Goal: Find specific page/section: Find specific page/section

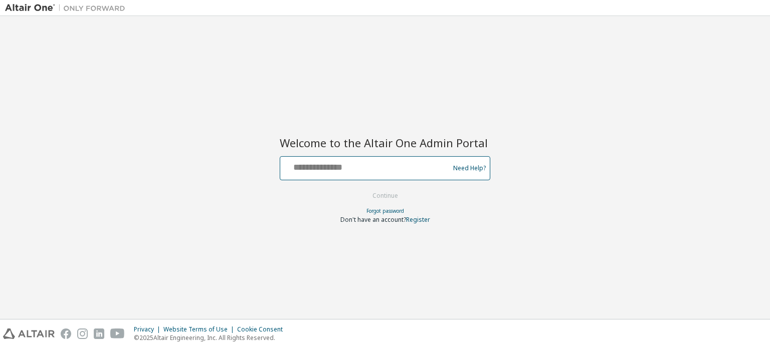
click at [296, 169] on input "text" at bounding box center [366, 166] width 164 height 15
type input "**********"
click at [376, 193] on button "Continue" at bounding box center [385, 195] width 47 height 15
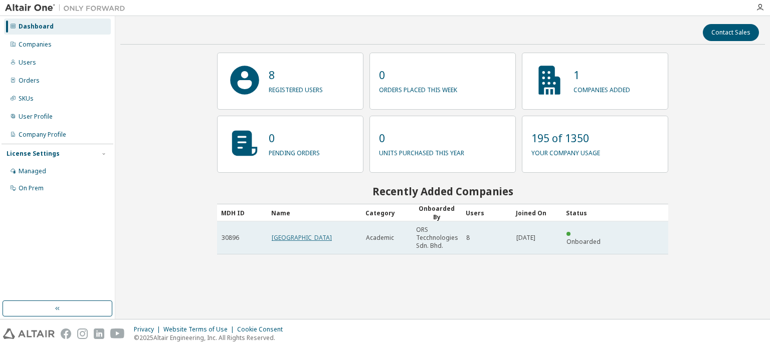
click at [278, 235] on link "Universiti Malaysia Terengganu" at bounding box center [302, 238] width 60 height 9
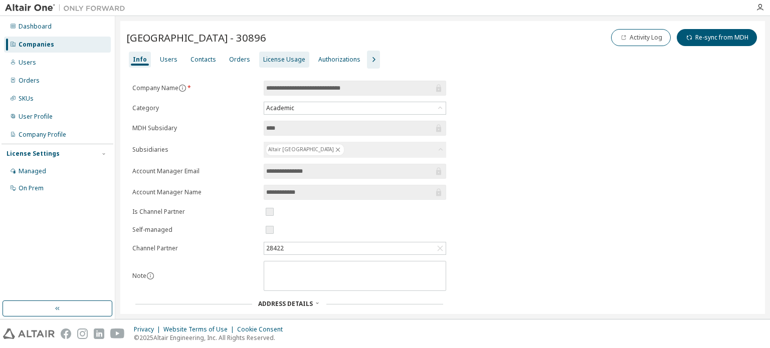
click at [272, 59] on div "License Usage" at bounding box center [284, 60] width 42 height 8
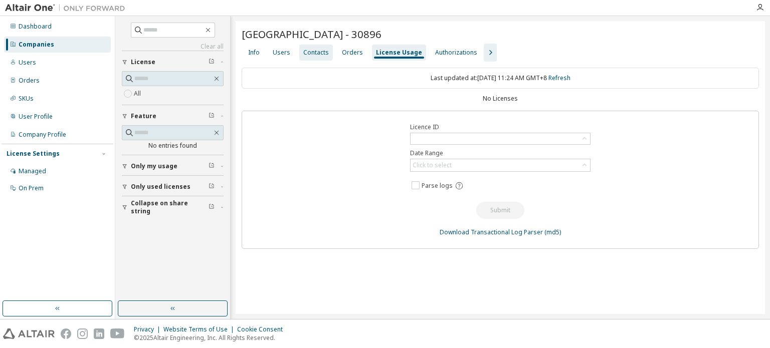
click at [309, 53] on div "Contacts" at bounding box center [316, 53] width 26 height 8
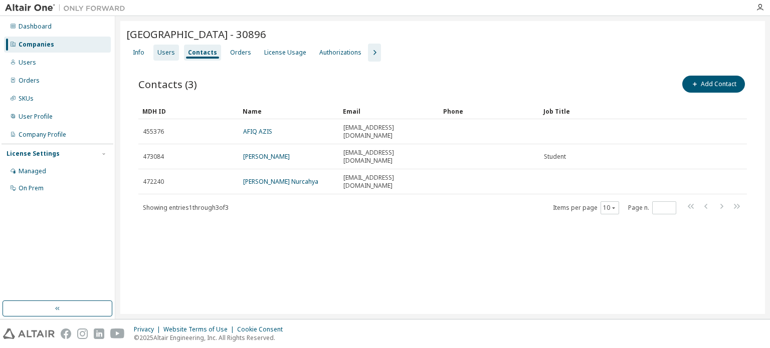
click at [165, 53] on div "Users" at bounding box center [166, 53] width 18 height 8
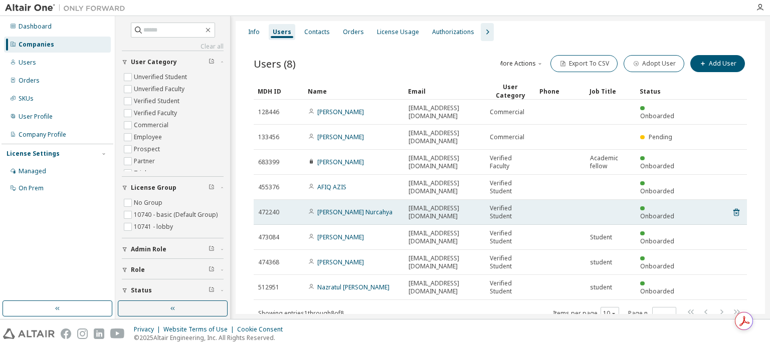
scroll to position [41, 0]
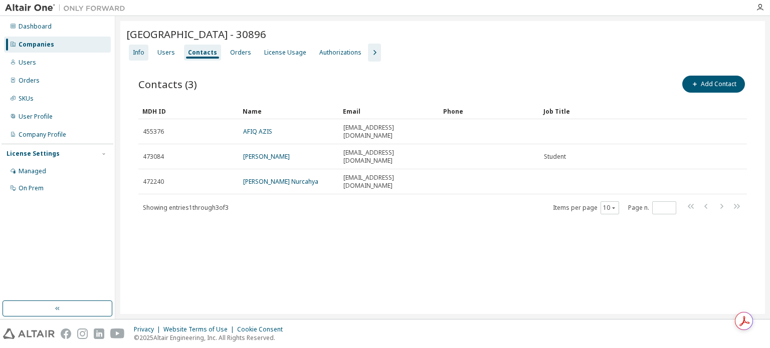
click at [133, 54] on div "Info" at bounding box center [139, 53] width 12 height 8
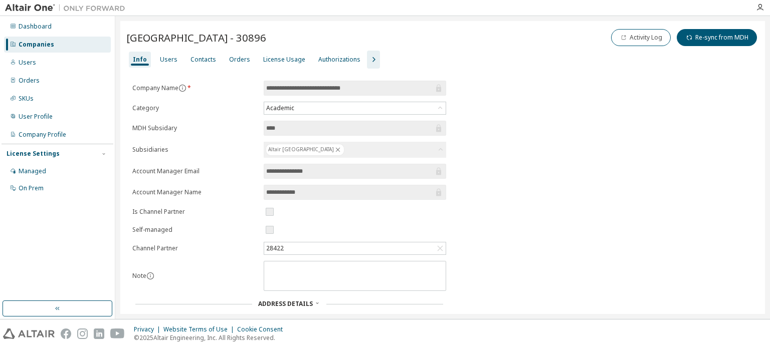
click at [24, 10] on img at bounding box center [67, 8] width 125 height 10
click at [263, 63] on div "License Usage" at bounding box center [284, 60] width 42 height 8
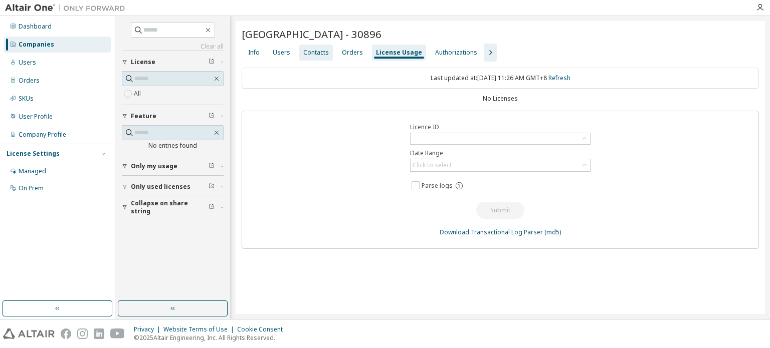
click at [323, 54] on div "Contacts" at bounding box center [316, 53] width 26 height 8
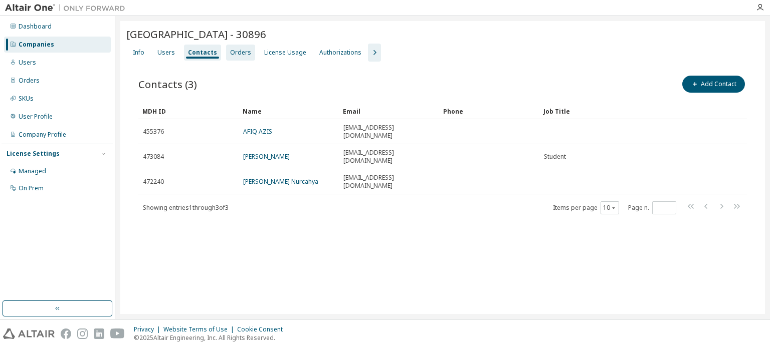
click at [241, 54] on div "Orders" at bounding box center [240, 53] width 21 height 8
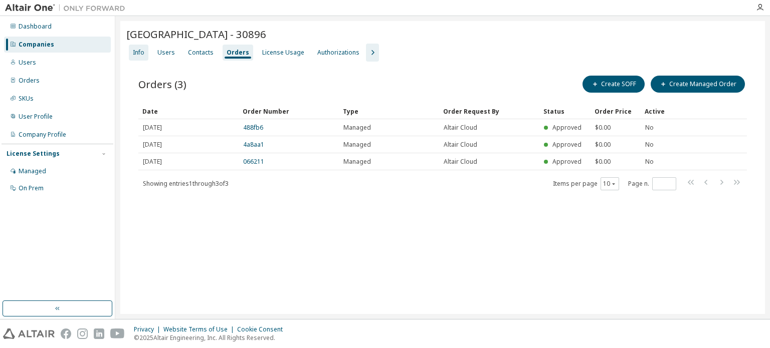
click at [136, 52] on div "Info" at bounding box center [139, 53] width 12 height 8
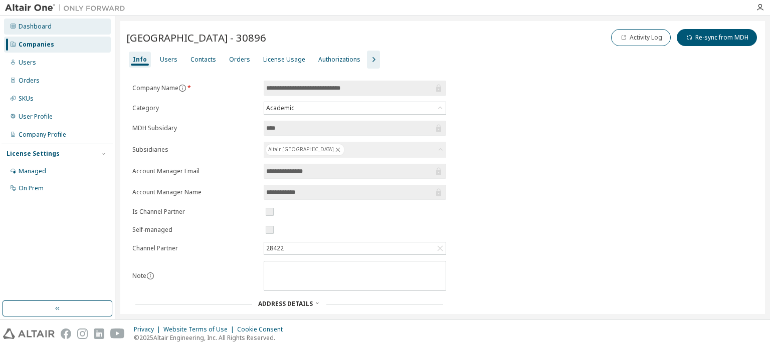
click at [32, 28] on div "Dashboard" at bounding box center [35, 27] width 33 height 8
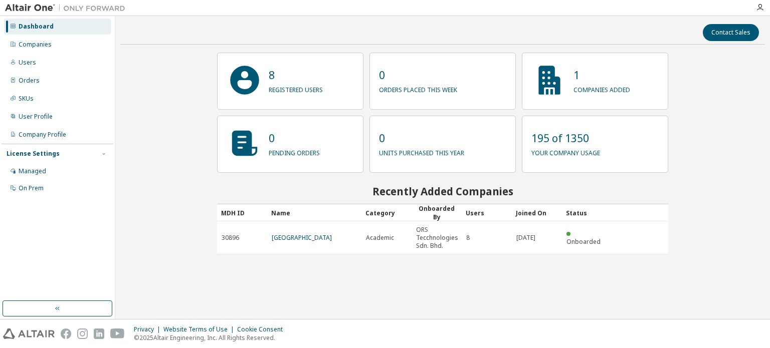
click at [584, 89] on p "companies added" at bounding box center [601, 89] width 57 height 12
click at [553, 80] on icon at bounding box center [549, 80] width 22 height 29
click at [237, 79] on icon at bounding box center [244, 80] width 29 height 29
click at [265, 74] on div "8 registered users" at bounding box center [290, 81] width 146 height 57
click at [24, 173] on div "Managed" at bounding box center [33, 171] width 28 height 8
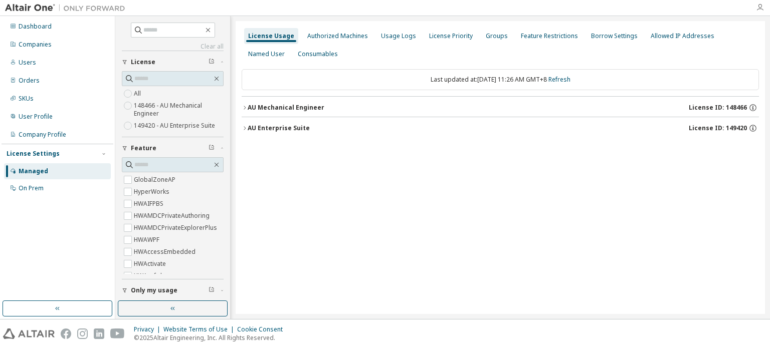
click at [757, 10] on icon "button" at bounding box center [760, 8] width 8 height 8
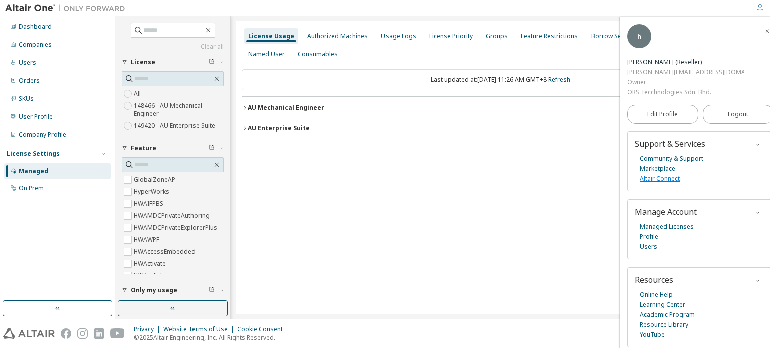
click at [671, 174] on link "Altair Connect" at bounding box center [660, 179] width 40 height 10
